Goal: Find specific page/section: Find specific page/section

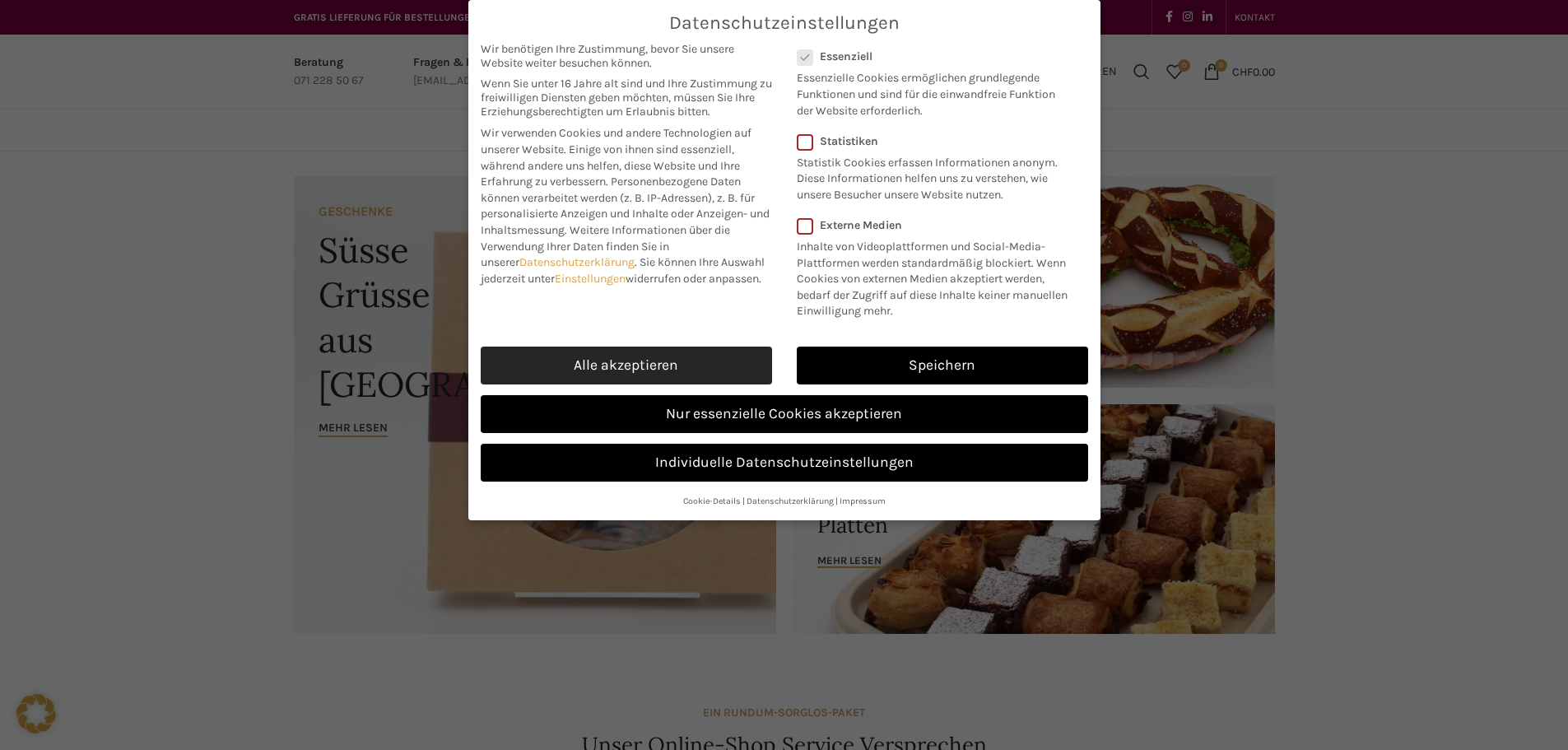
click at [574, 361] on link "Alle akzeptieren" at bounding box center [626, 365] width 292 height 38
checkbox input "true"
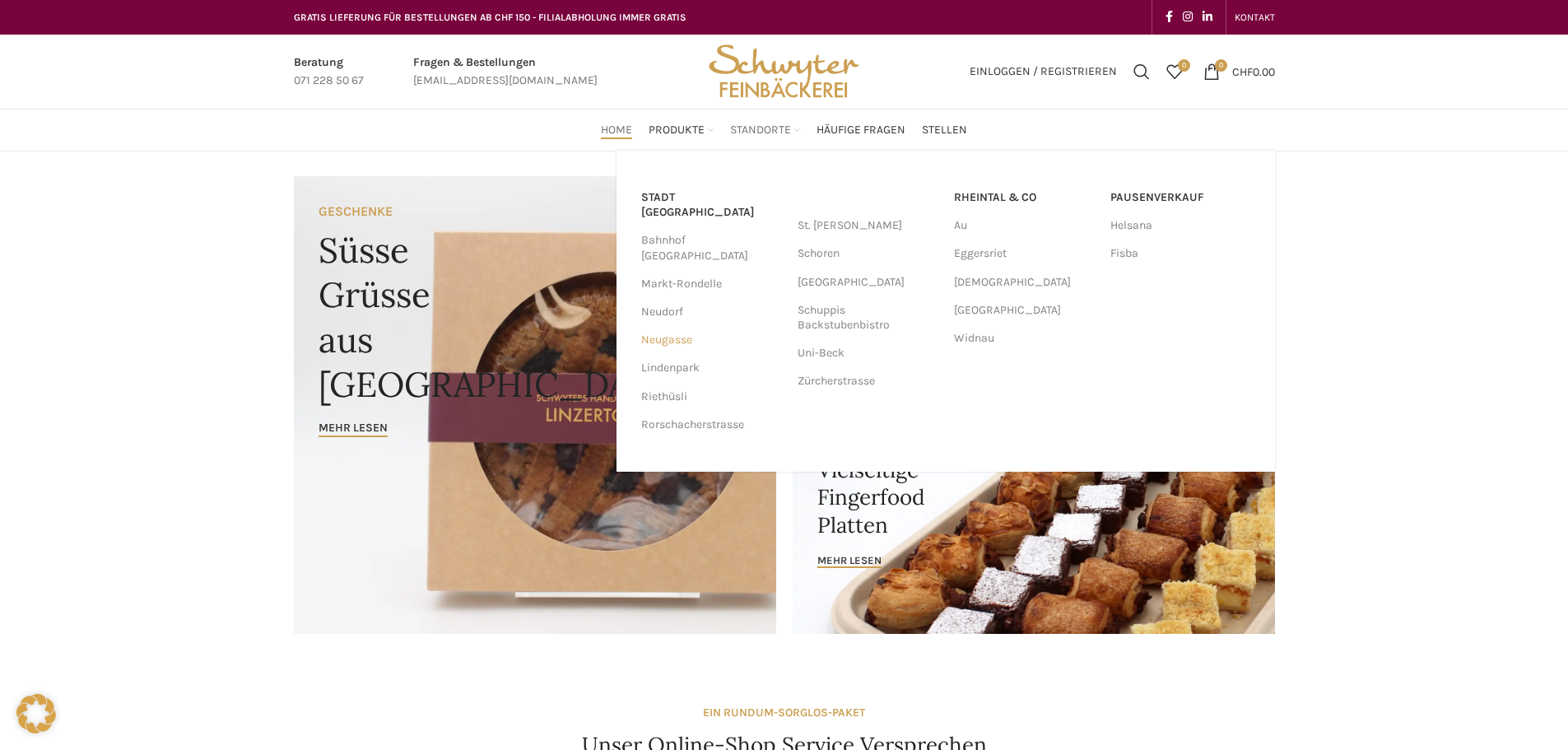
click at [683, 326] on link "Neugasse" at bounding box center [711, 340] width 140 height 28
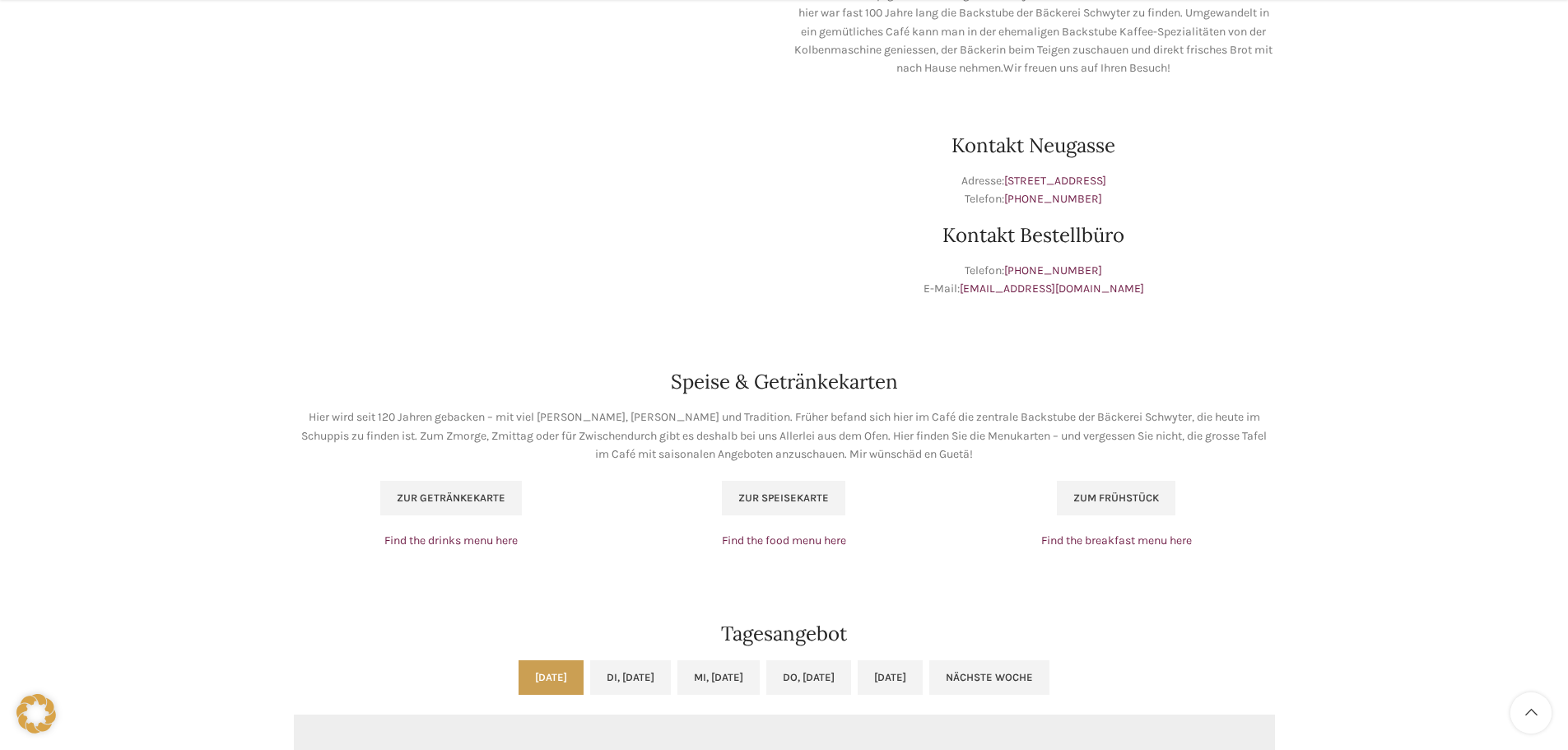
scroll to position [823, 0]
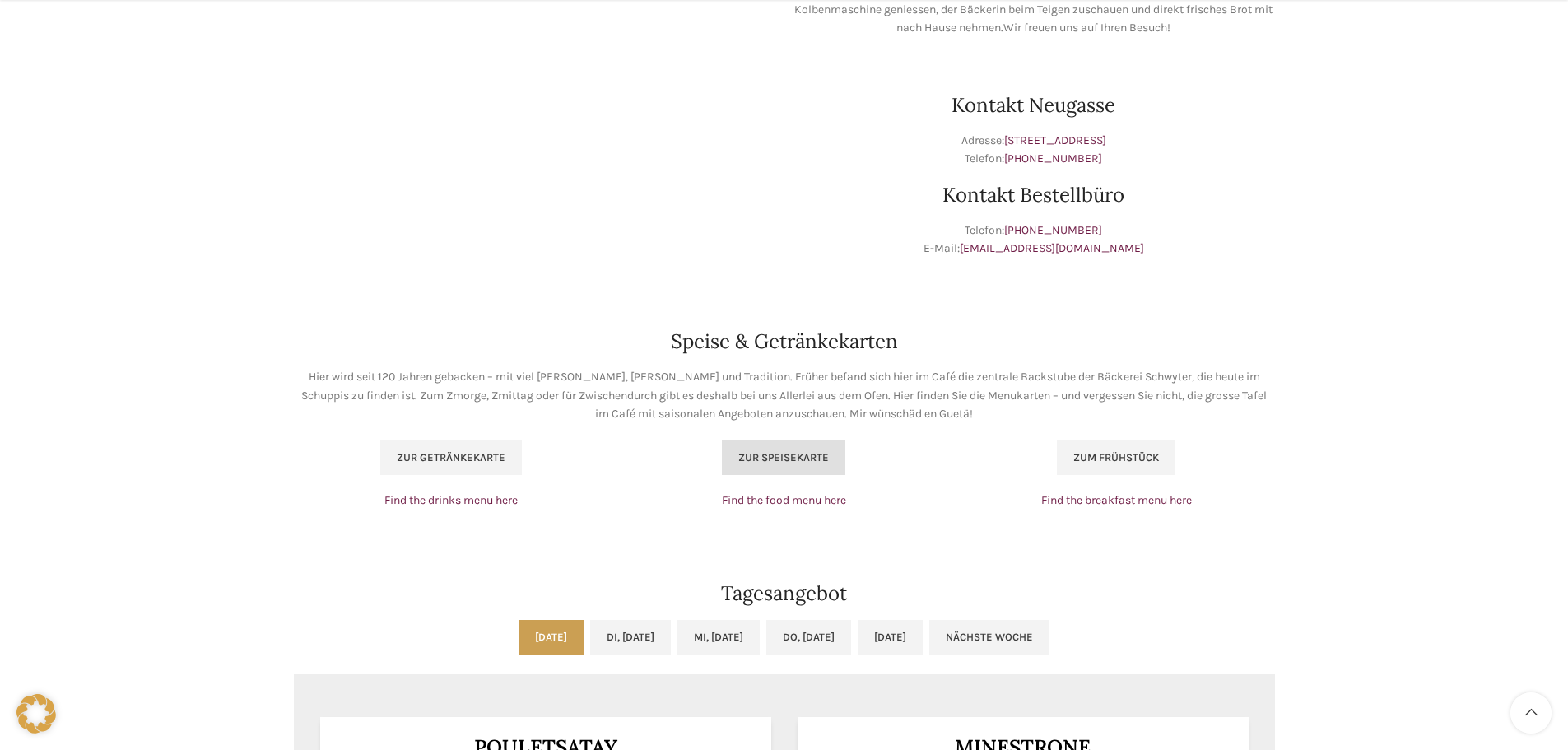
click at [789, 453] on span "Zur Speisekarte" at bounding box center [784, 457] width 91 height 13
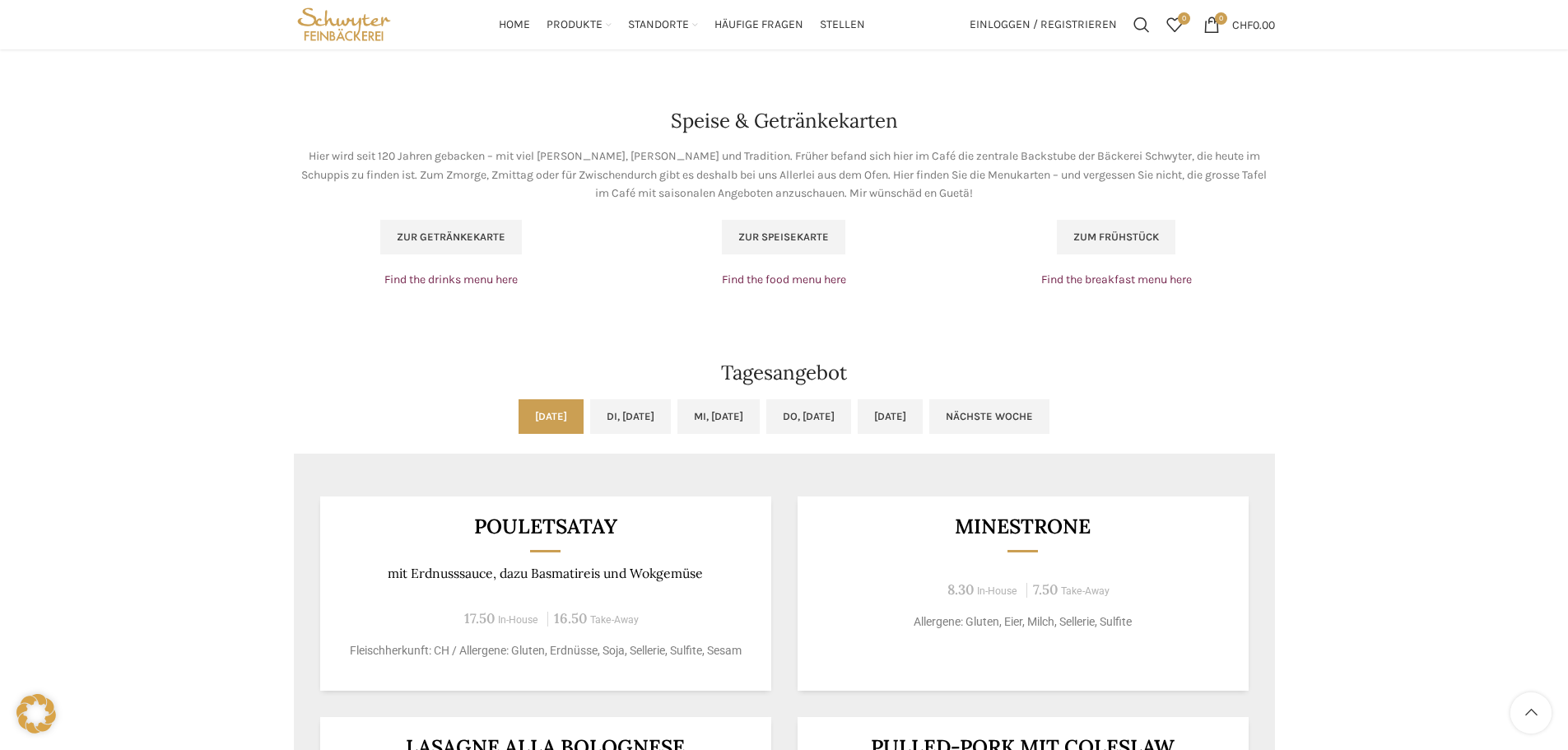
scroll to position [987, 0]
